Goal: Browse casually

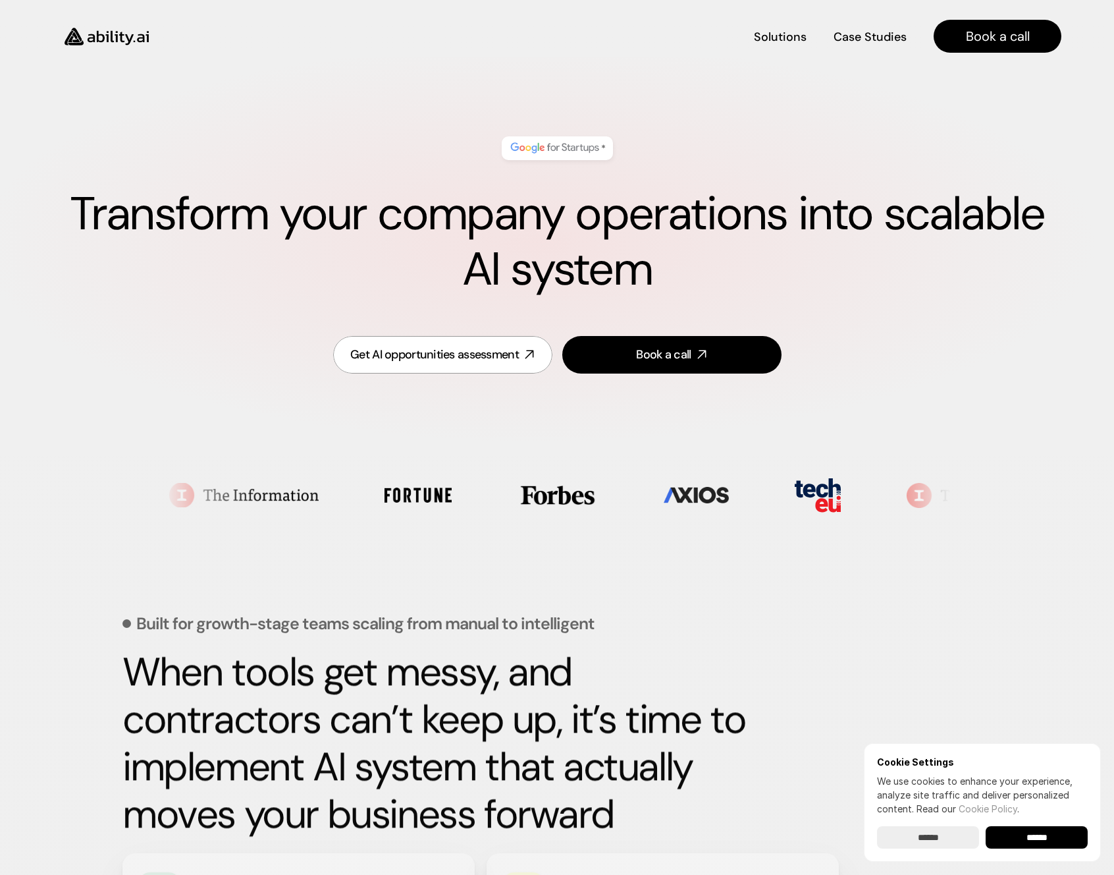
click at [595, 150] on img at bounding box center [554, 148] width 93 height 17
click at [569, 150] on img at bounding box center [554, 148] width 93 height 17
